Goal: Navigation & Orientation: Find specific page/section

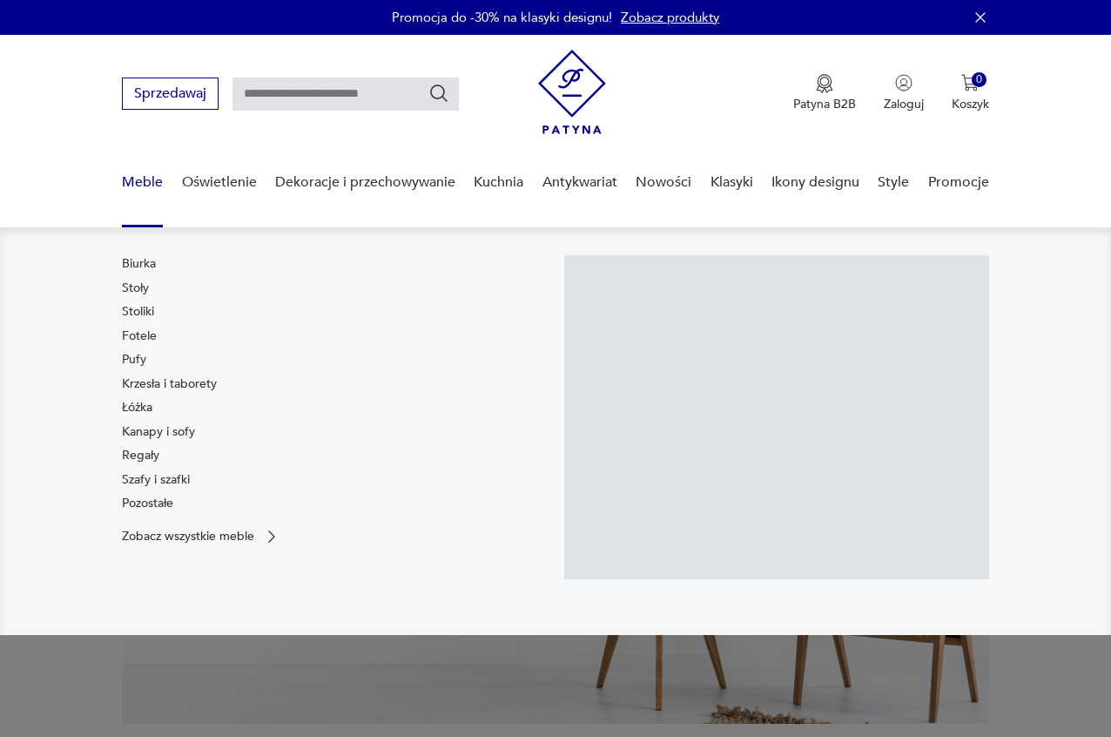
click at [138, 182] on link "Meble" at bounding box center [142, 182] width 41 height 67
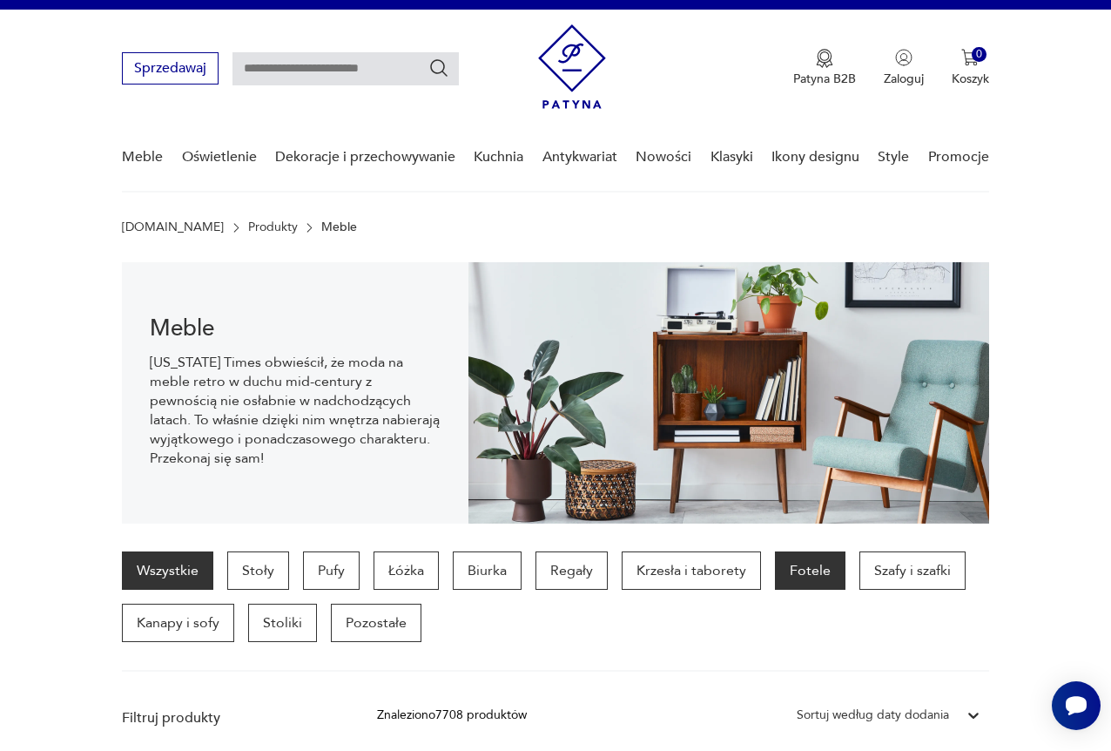
click at [799, 567] on p "Fotele" at bounding box center [810, 570] width 71 height 38
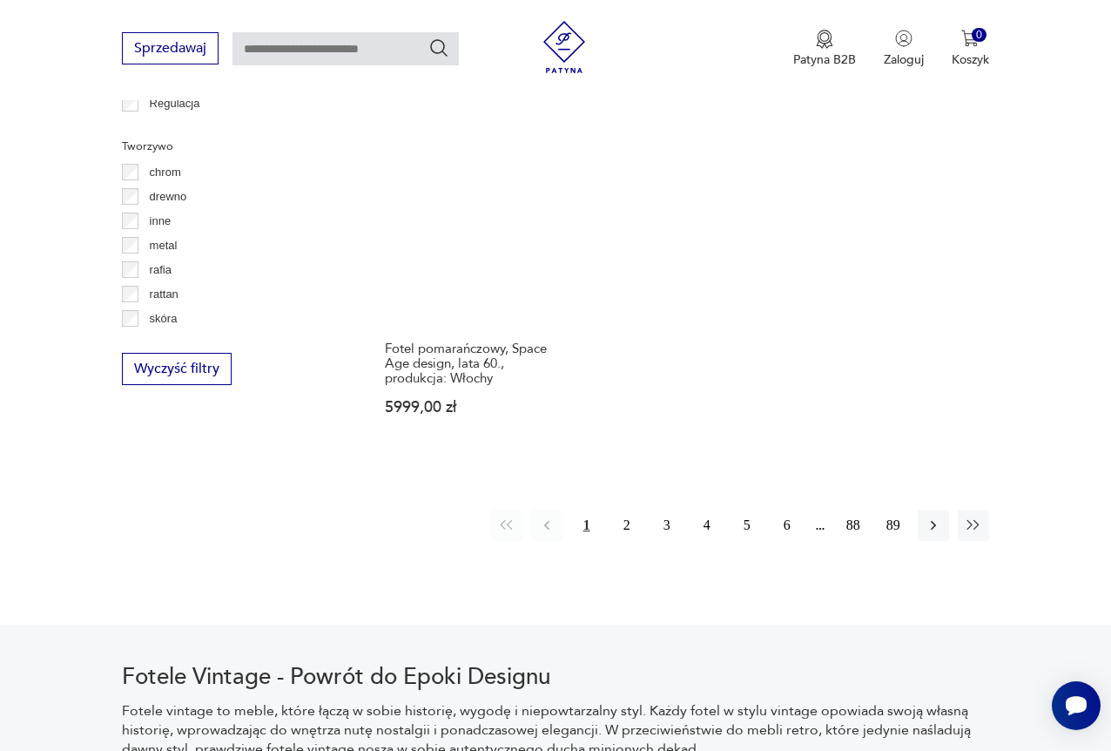
scroll to position [2638, 0]
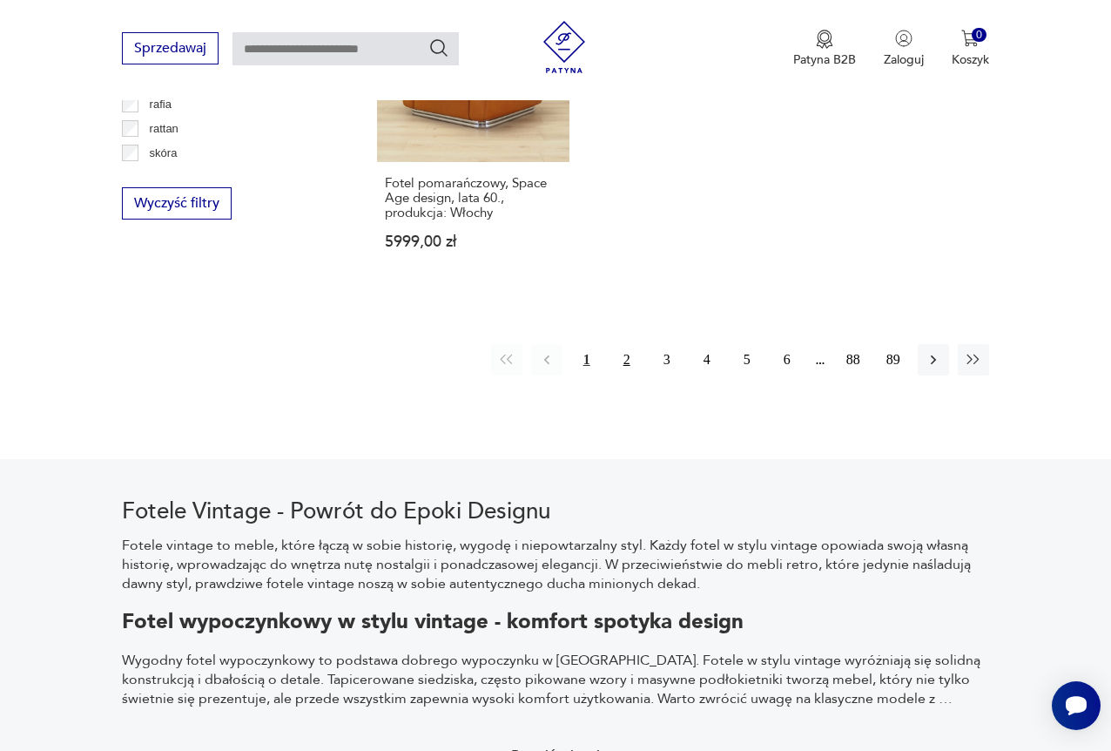
click at [622, 344] on button "2" at bounding box center [626, 359] width 31 height 31
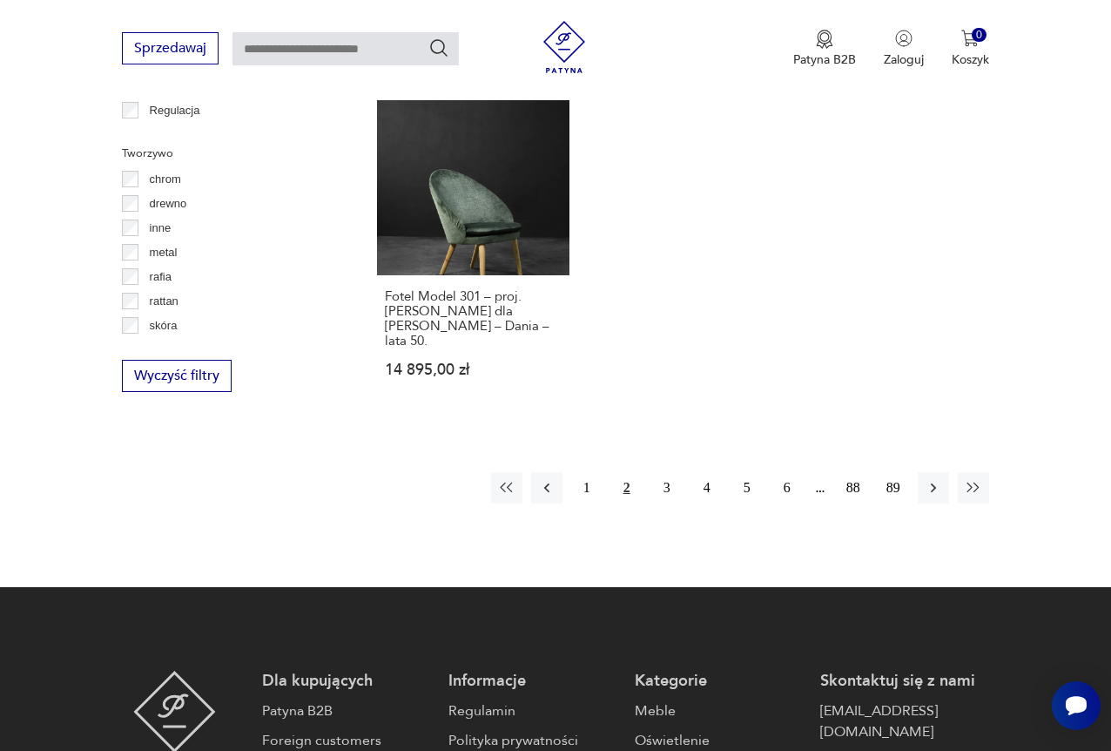
scroll to position [2551, 0]
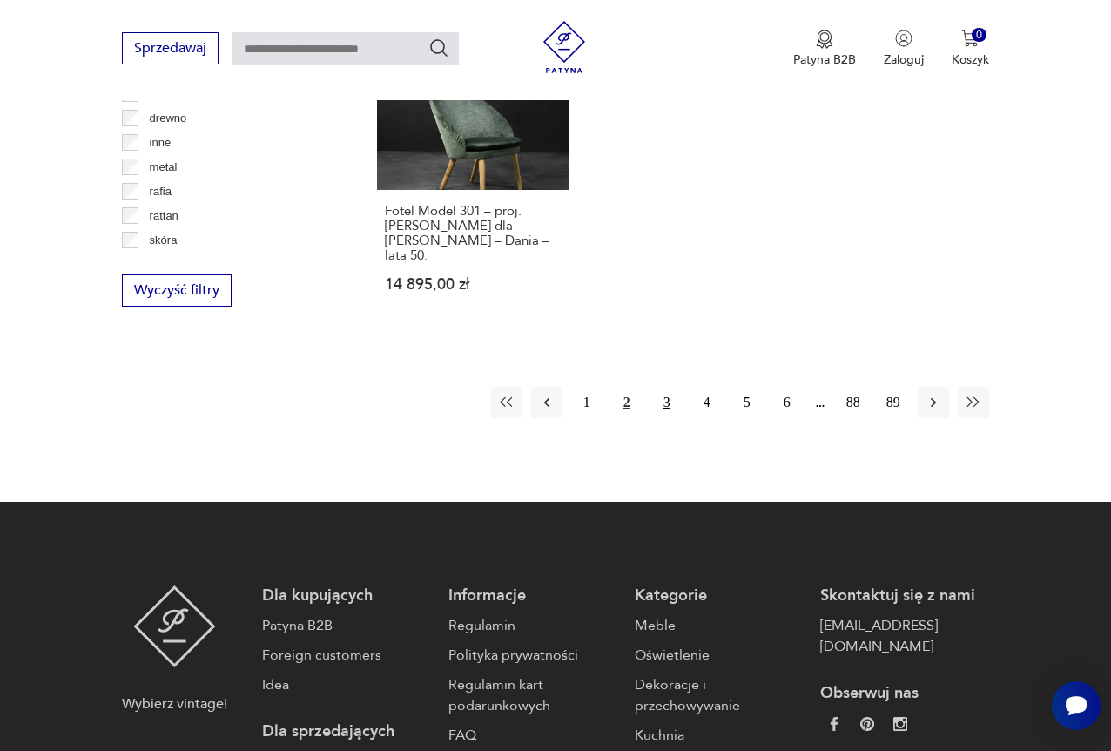
drag, startPoint x: 677, startPoint y: 323, endPoint x: 676, endPoint y: 347, distance: 23.6
click at [657, 387] on button "3" at bounding box center [666, 402] width 31 height 31
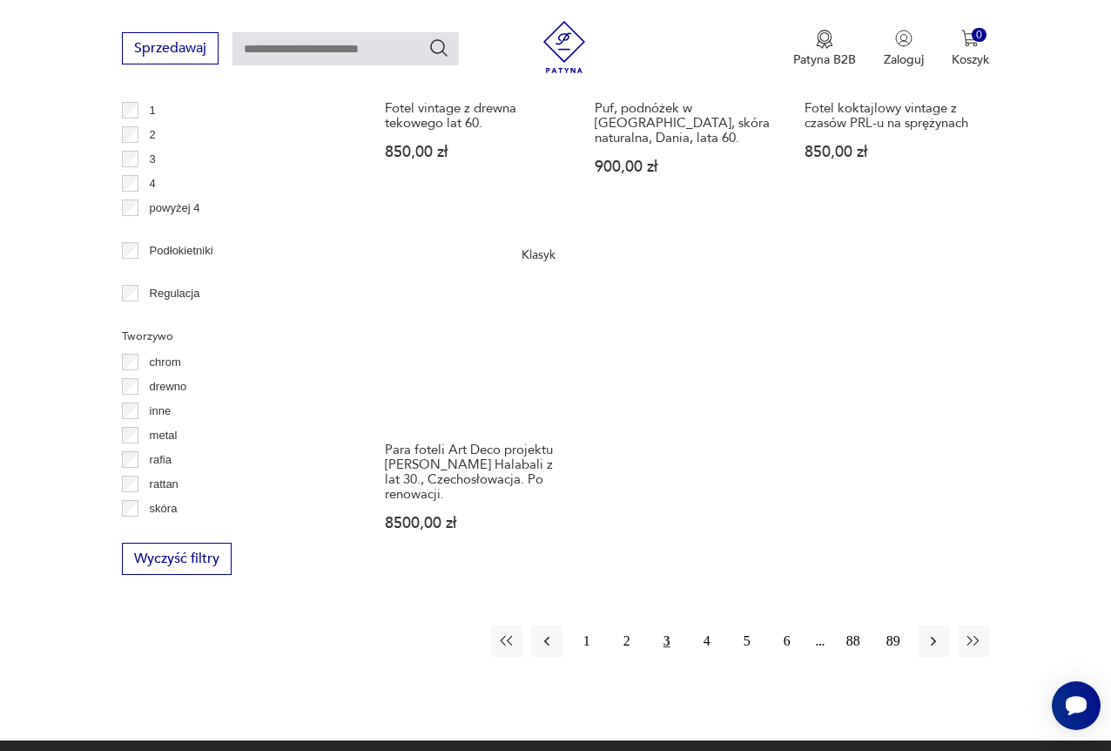
scroll to position [2377, 0]
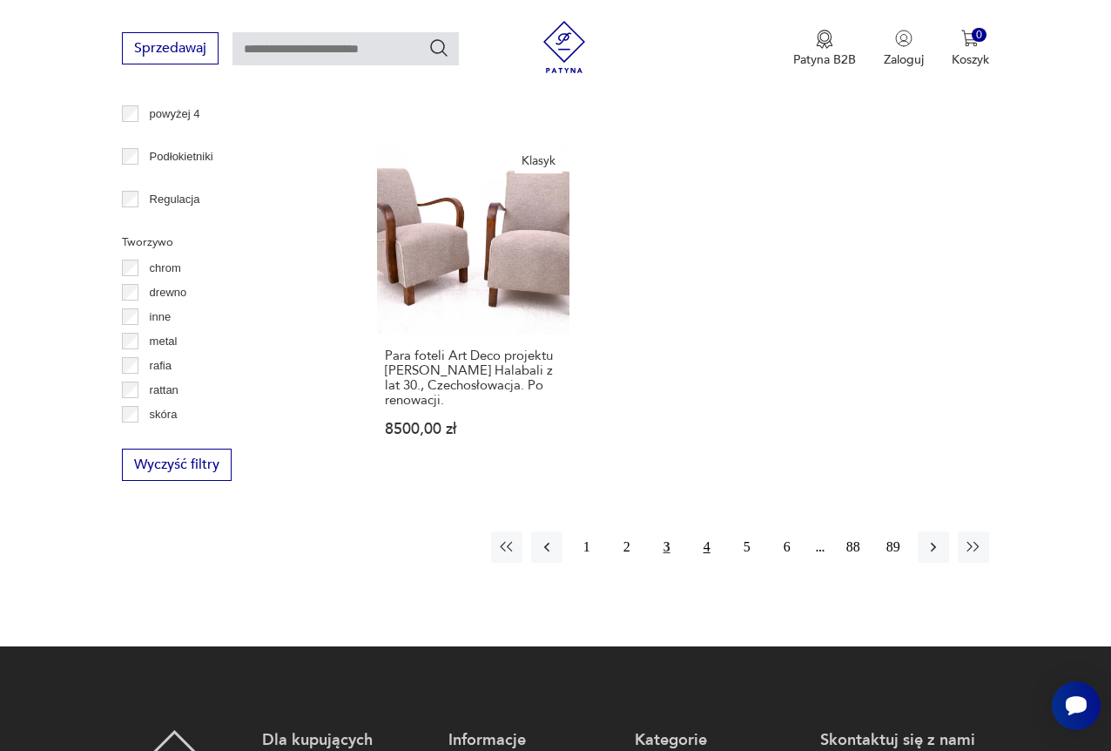
click at [707, 531] on button "4" at bounding box center [706, 546] width 31 height 31
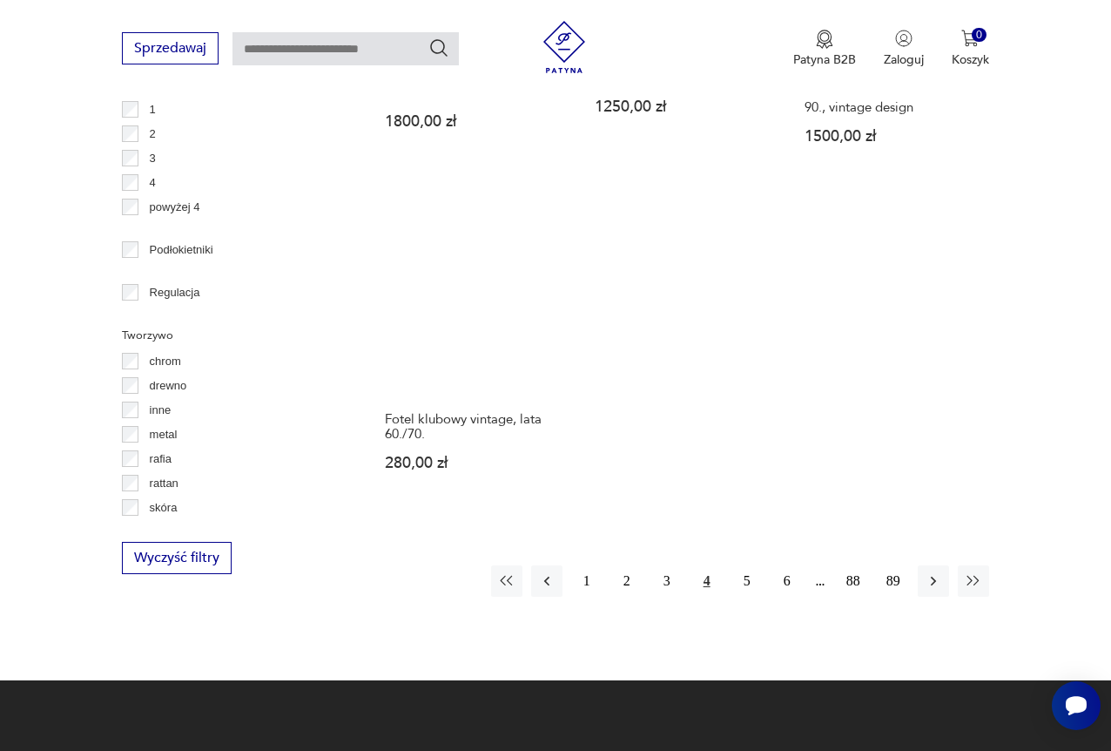
scroll to position [2290, 0]
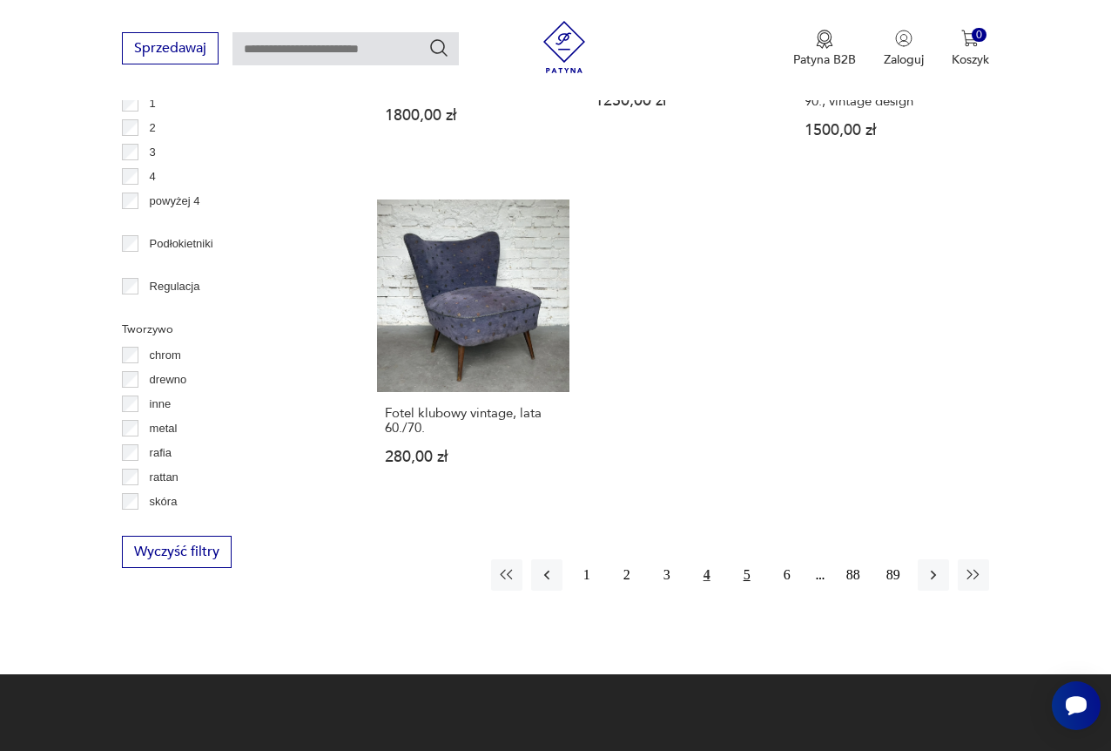
click at [749, 559] on button "5" at bounding box center [746, 574] width 31 height 31
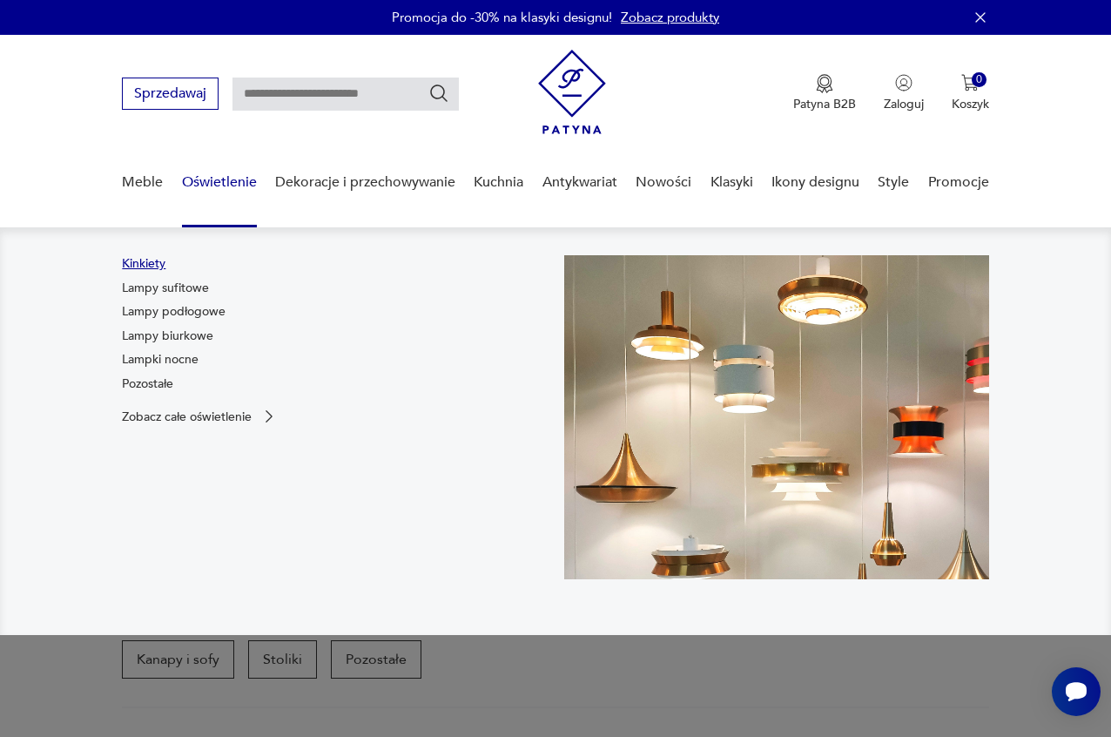
click at [156, 264] on link "Kinkiety" at bounding box center [144, 263] width 44 height 17
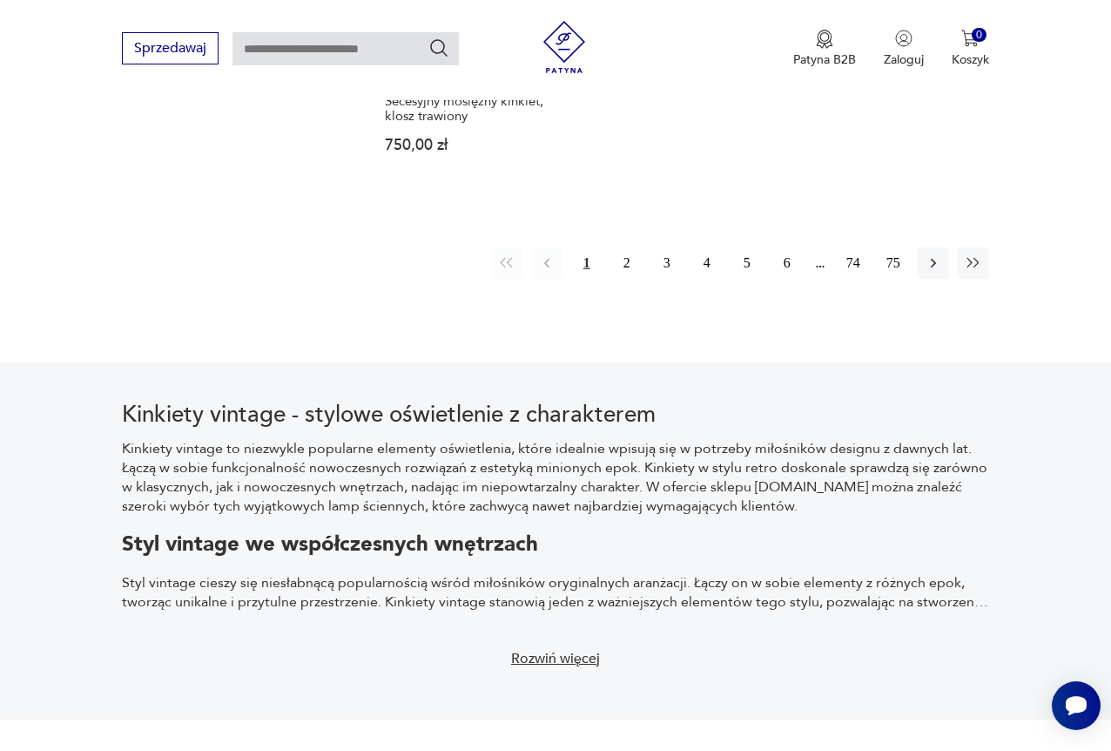
scroll to position [2464, 0]
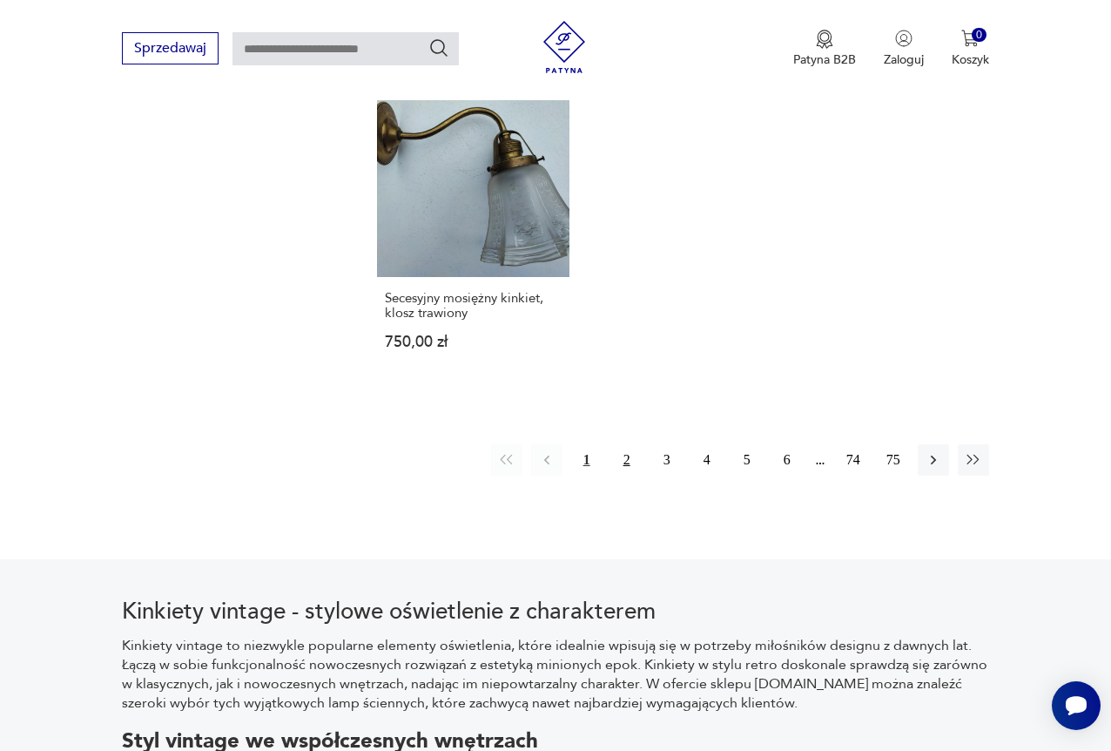
click at [626, 444] on button "2" at bounding box center [626, 459] width 31 height 31
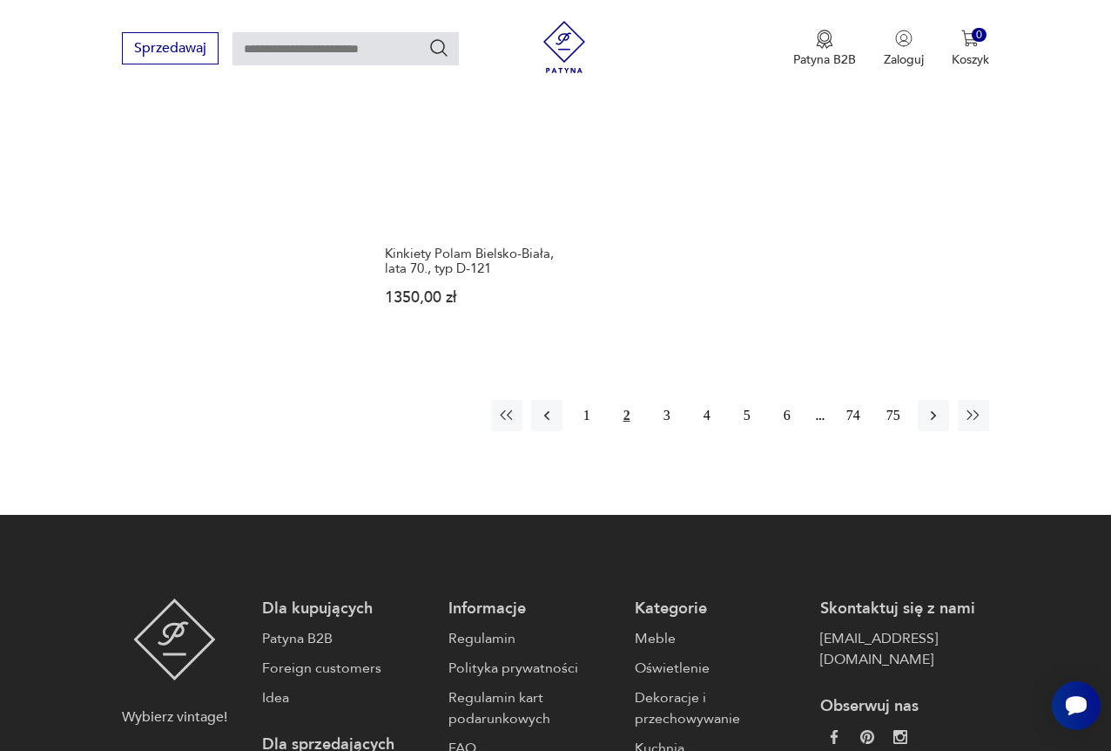
scroll to position [2638, 0]
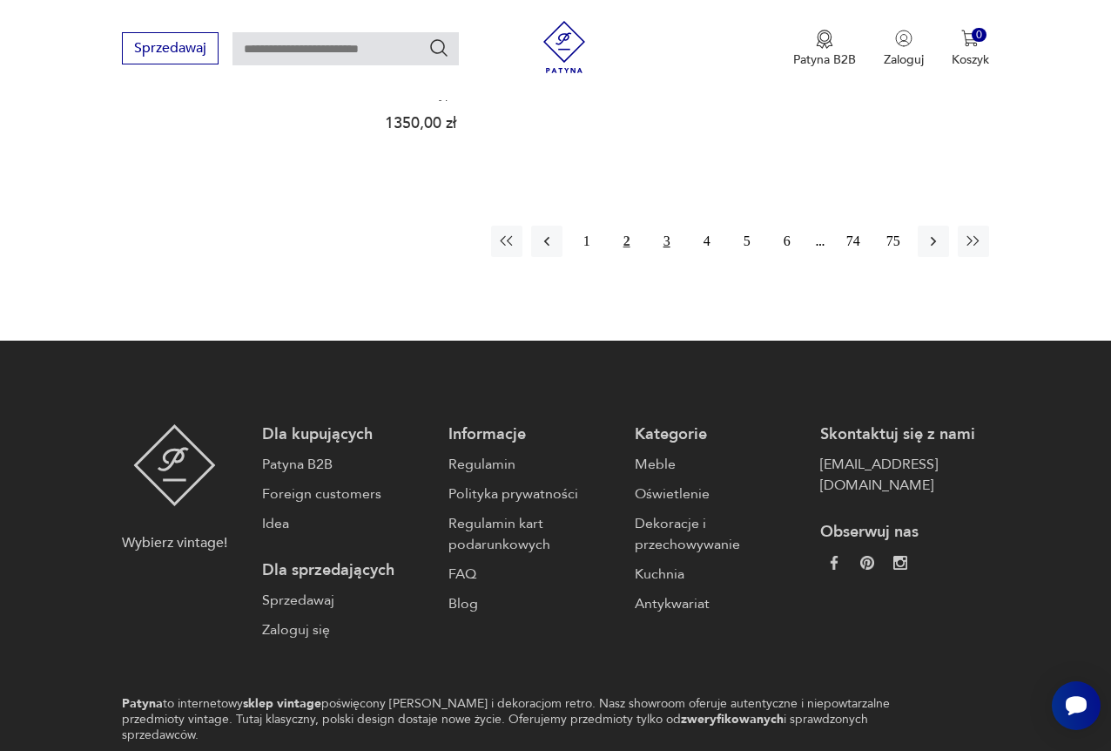
click at [665, 226] on button "3" at bounding box center [666, 241] width 31 height 31
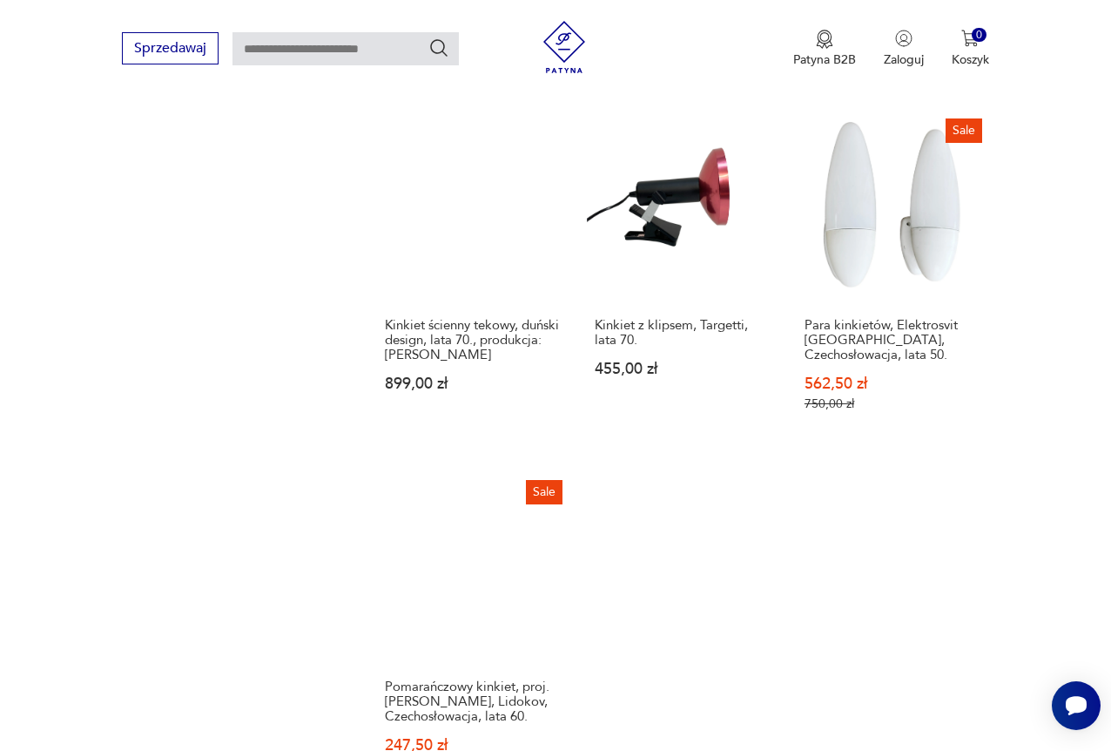
scroll to position [2116, 0]
